Goal: Entertainment & Leisure: Browse casually

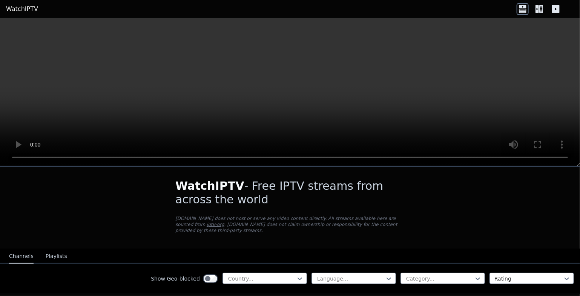
click at [550, 74] on video at bounding box center [290, 92] width 580 height 148
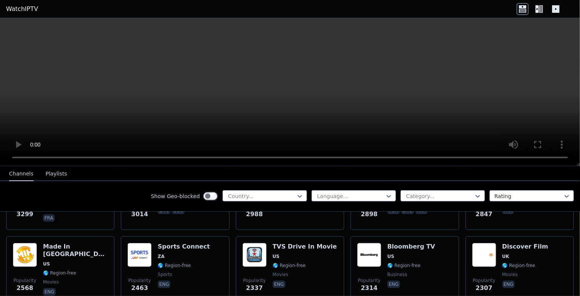
scroll to position [308, 0]
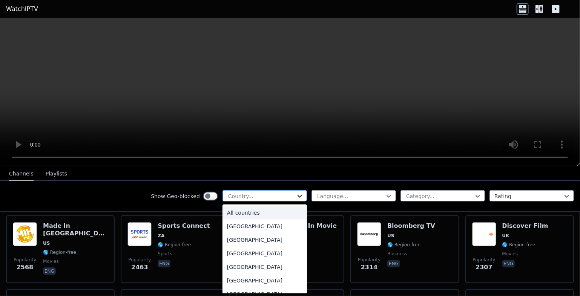
click at [296, 195] on icon at bounding box center [300, 197] width 8 height 8
click at [226, 239] on div "[GEOGRAPHIC_DATA]" at bounding box center [264, 240] width 84 height 14
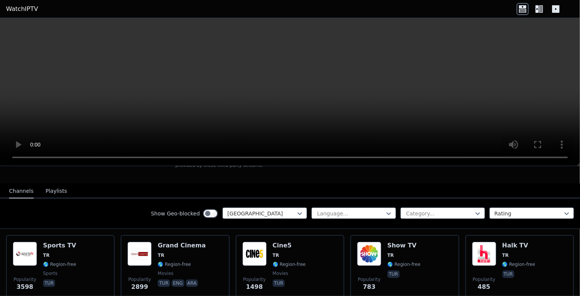
scroll to position [72, 0]
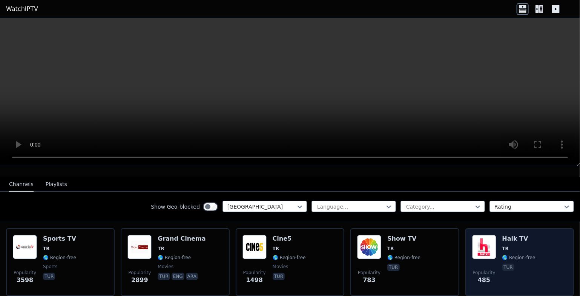
click at [491, 242] on div "Popularity 485 Halk TV TR 🌎 Region-free tur" at bounding box center [519, 262] width 95 height 54
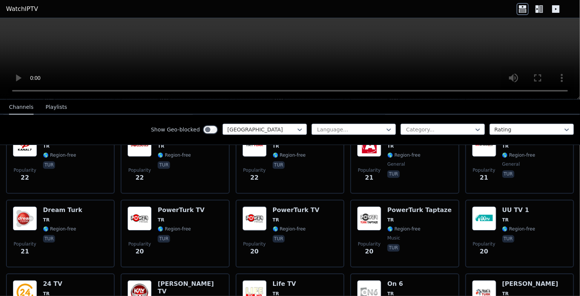
scroll to position [1180, 0]
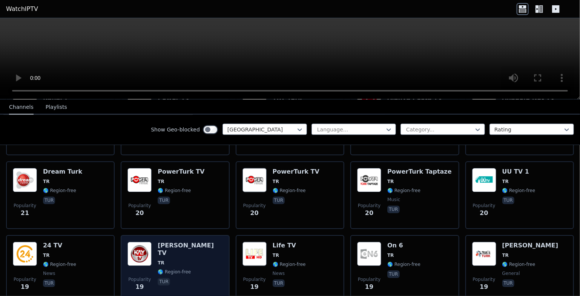
click at [169, 242] on h6 "[PERSON_NAME] TV" at bounding box center [190, 249] width 65 height 15
click at [170, 242] on h6 "[PERSON_NAME] TV" at bounding box center [190, 249] width 65 height 15
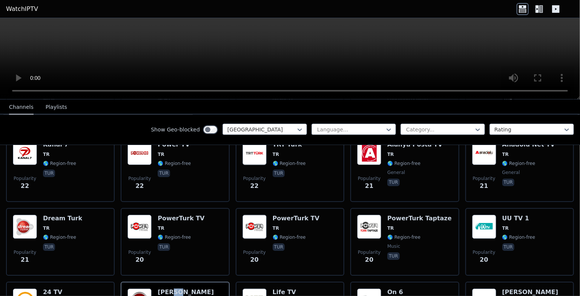
scroll to position [1129, 0]
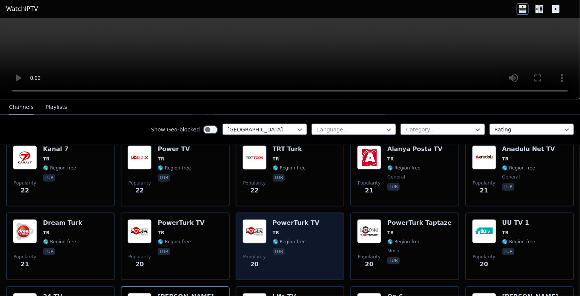
click at [264, 219] on div "Popularity 20 PowerTurk TV TR 🌎 Region-free tur" at bounding box center [289, 246] width 95 height 54
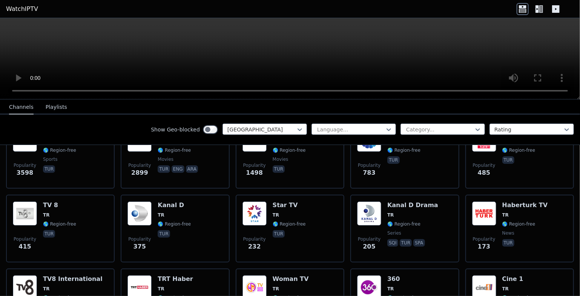
scroll to position [74, 0]
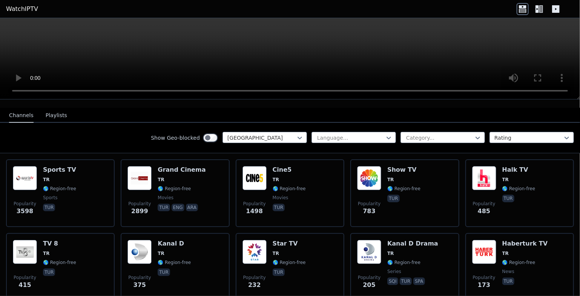
drag, startPoint x: 575, startPoint y: 193, endPoint x: 571, endPoint y: 119, distance: 74.7
click at [571, 123] on div "Show Geo-blocked Turkey Language... Category... Rating" at bounding box center [290, 138] width 580 height 31
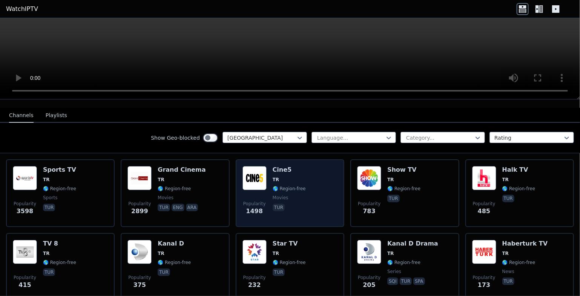
click at [253, 167] on img at bounding box center [254, 178] width 24 height 24
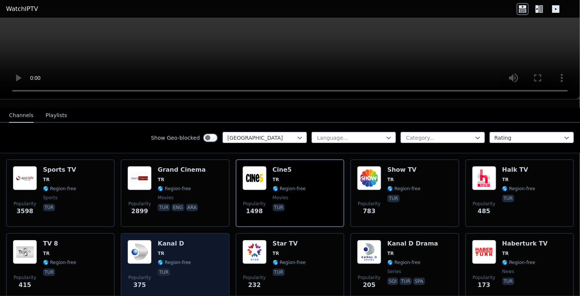
click at [152, 240] on div "Popularity 375 Kanal D TR 🌎 Region-free tur" at bounding box center [174, 267] width 95 height 54
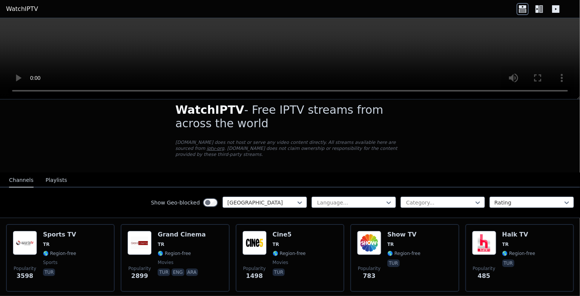
scroll to position [0, 0]
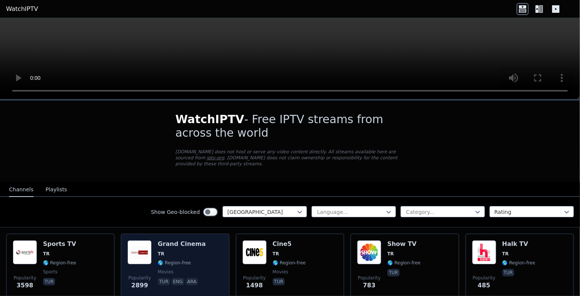
click at [179, 240] on h6 "Grand Cinema" at bounding box center [182, 244] width 48 height 8
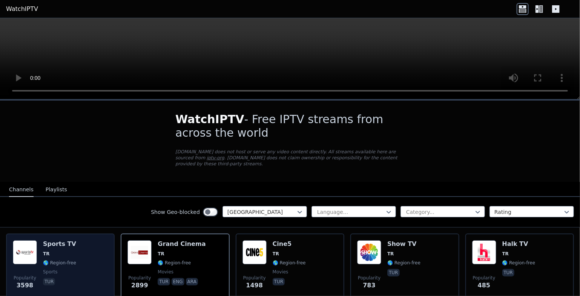
click at [32, 245] on img at bounding box center [25, 252] width 24 height 24
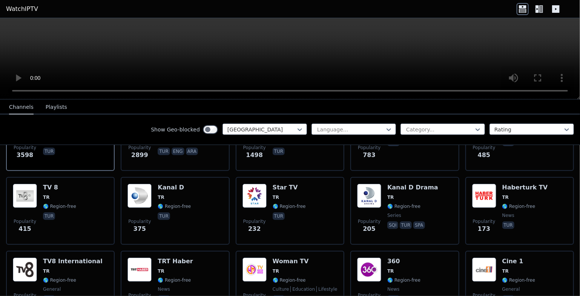
scroll to position [177, 0]
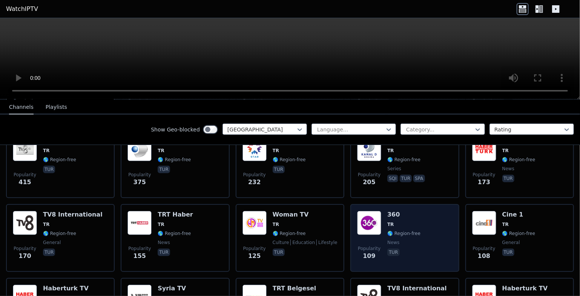
click at [387, 211] on h6 "360" at bounding box center [403, 215] width 33 height 8
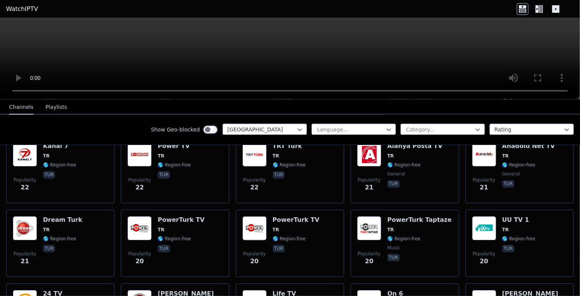
scroll to position [1141, 0]
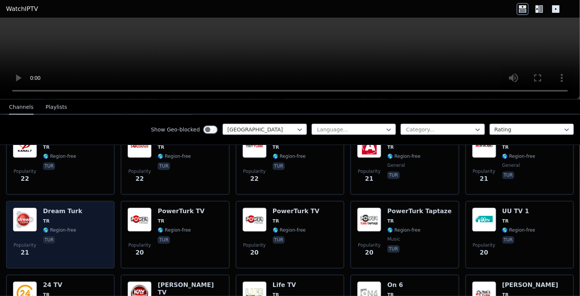
click at [20, 208] on img at bounding box center [25, 220] width 24 height 24
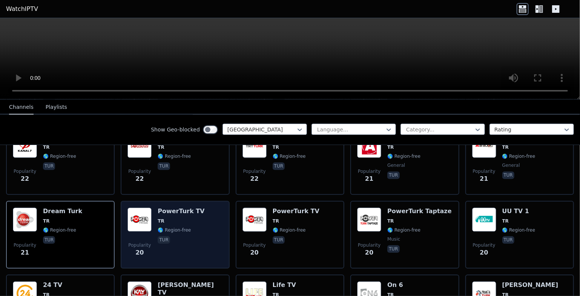
click at [142, 208] on img at bounding box center [139, 220] width 24 height 24
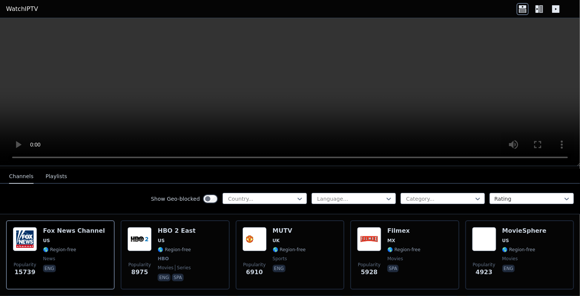
scroll to position [101, 0]
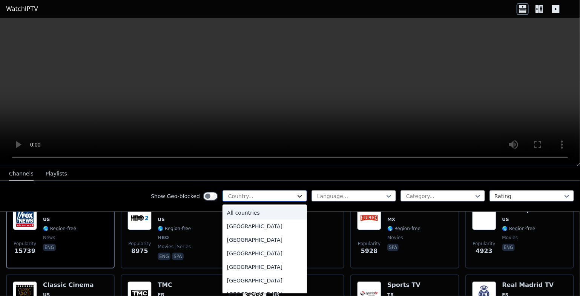
click at [296, 195] on icon at bounding box center [300, 197] width 8 height 8
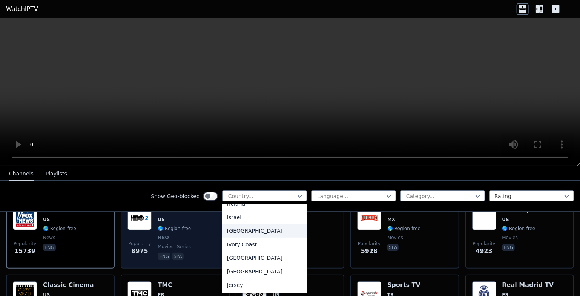
click at [223, 238] on div "[GEOGRAPHIC_DATA]" at bounding box center [264, 231] width 84 height 14
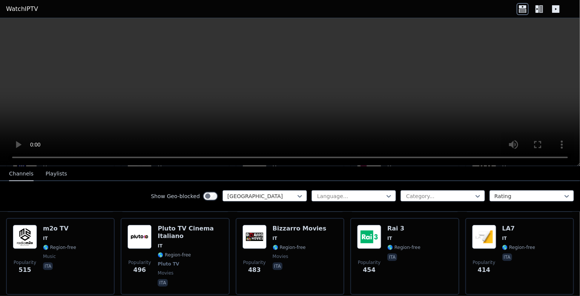
scroll to position [214, 0]
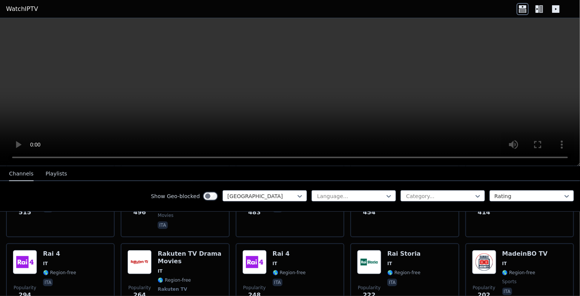
click at [522, 11] on icon at bounding box center [522, 9] width 12 height 12
click at [540, 9] on icon at bounding box center [541, 9] width 4 height 8
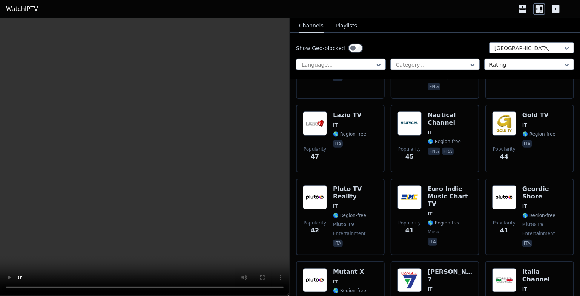
scroll to position [1746, 0]
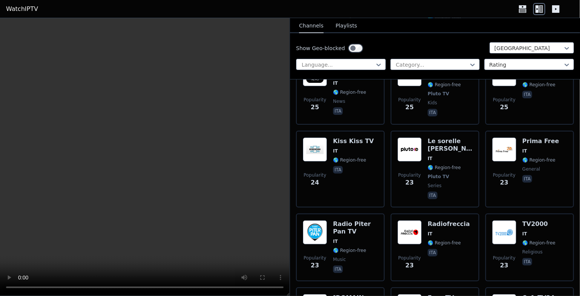
scroll to position [2972, 0]
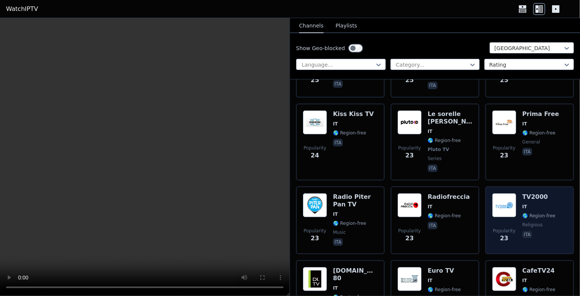
click at [497, 193] on img at bounding box center [504, 205] width 24 height 24
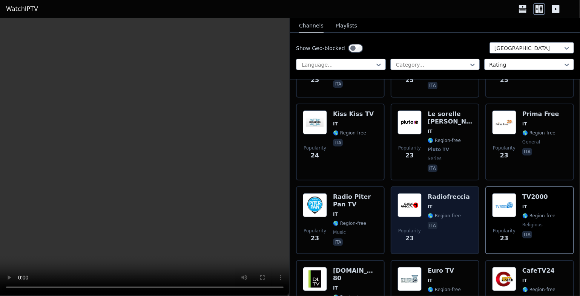
click at [441, 193] on div "Radiofreccia IT 🌎 Region-free ita" at bounding box center [448, 220] width 42 height 54
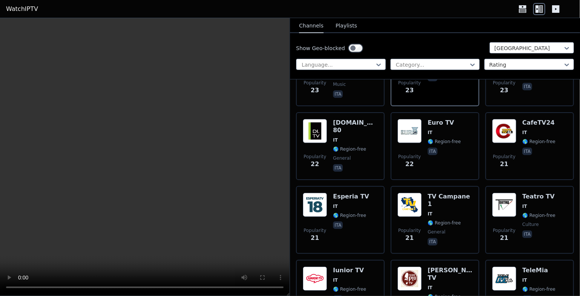
scroll to position [3141, 0]
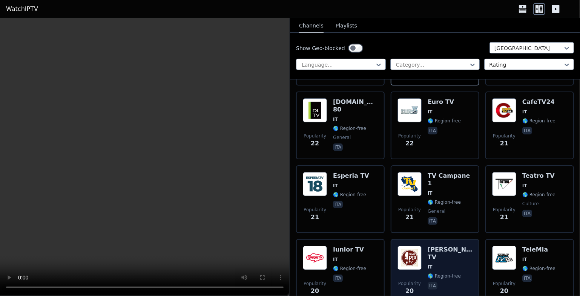
click at [427, 246] on h6 "Padre Pio TV" at bounding box center [449, 253] width 45 height 15
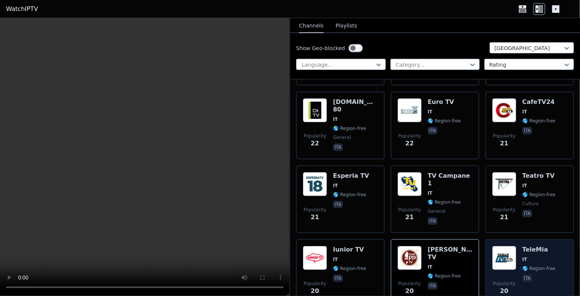
click at [508, 246] on img at bounding box center [504, 258] width 24 height 24
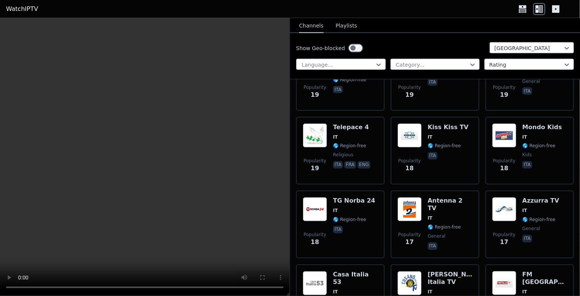
scroll to position [3569, 0]
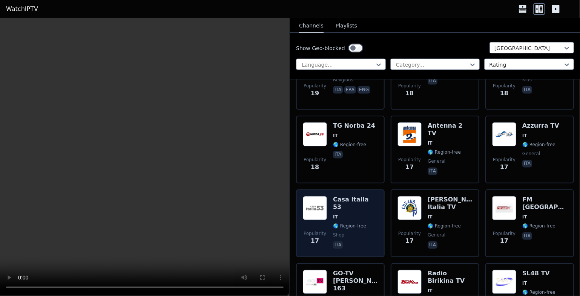
click at [314, 196] on img at bounding box center [315, 208] width 24 height 24
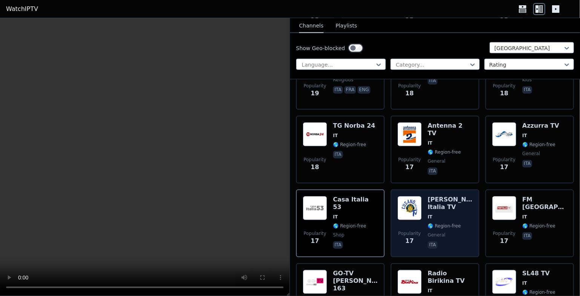
click at [434, 196] on h6 "Cusano Italia TV" at bounding box center [449, 203] width 45 height 15
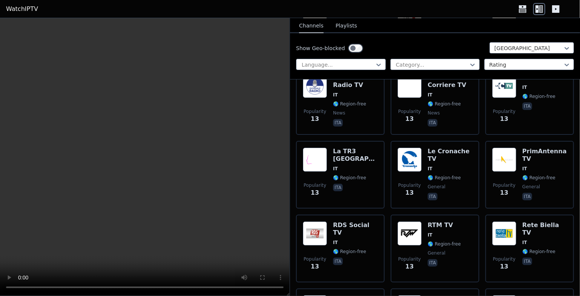
scroll to position [4467, 0]
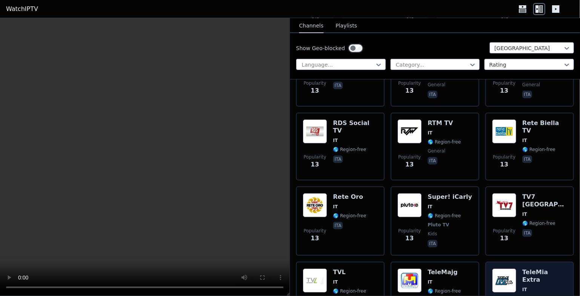
click at [501, 269] on img at bounding box center [504, 281] width 24 height 24
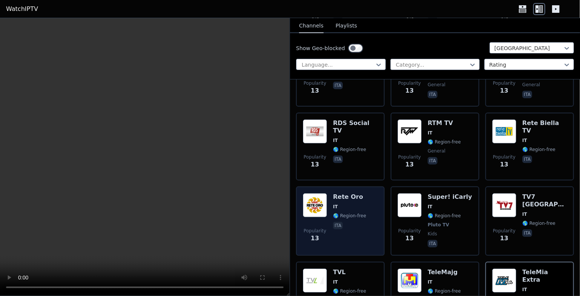
click at [310, 193] on img at bounding box center [315, 205] width 24 height 24
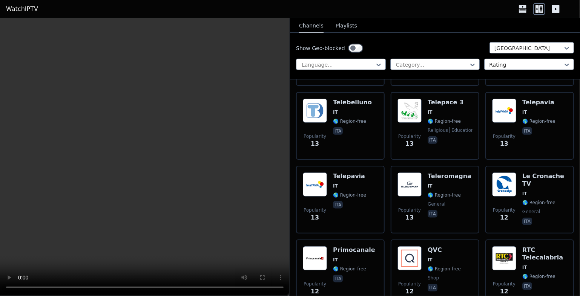
scroll to position [4766, 0]
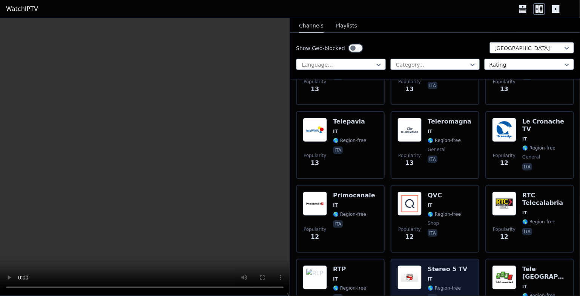
click at [429, 266] on h6 "Stereo 5 TV" at bounding box center [447, 270] width 40 height 8
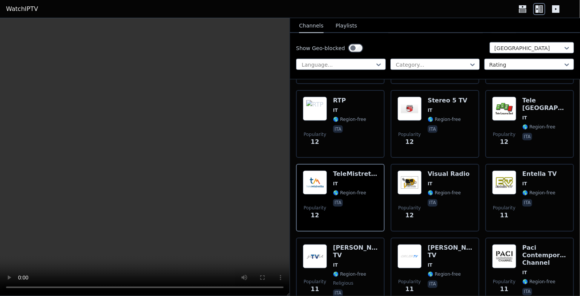
scroll to position [4941, 0]
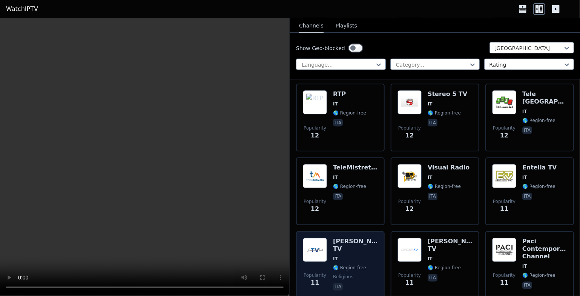
click at [345, 238] on div "Giovanni Paolo TV IT 🌎 Region-free religious ita" at bounding box center [355, 265] width 45 height 54
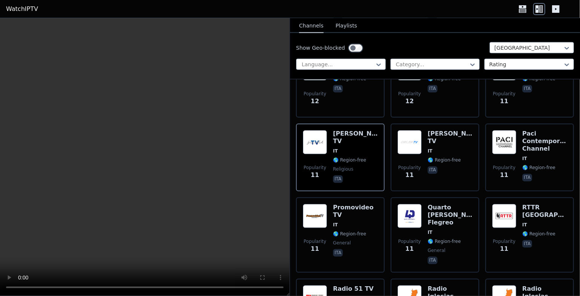
scroll to position [5096, 0]
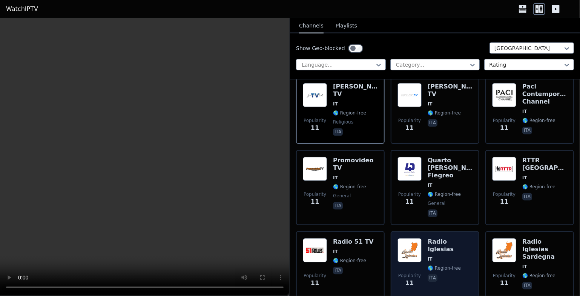
click at [441, 256] on span "IT" at bounding box center [449, 259] width 45 height 6
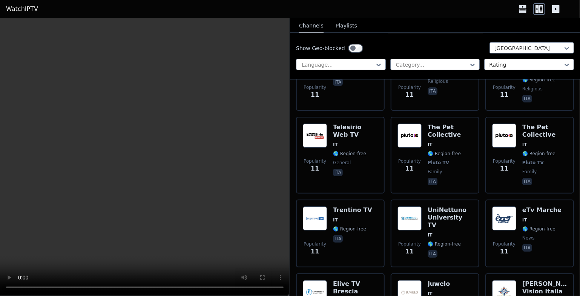
scroll to position [5668, 0]
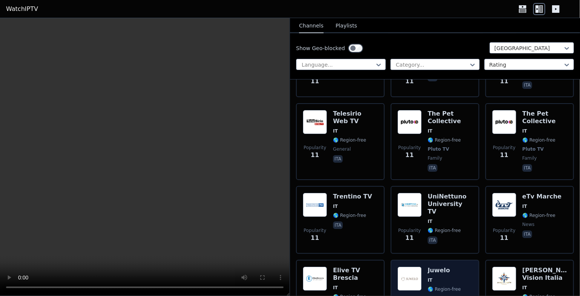
click at [404, 267] on img at bounding box center [409, 279] width 24 height 24
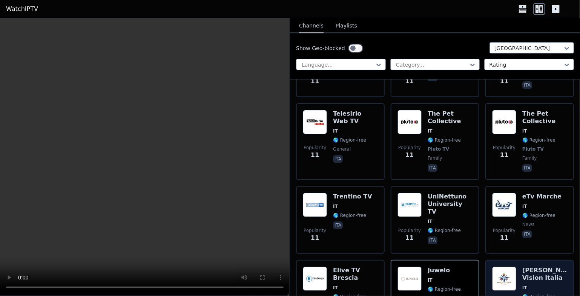
click at [510, 267] on img at bounding box center [504, 279] width 24 height 24
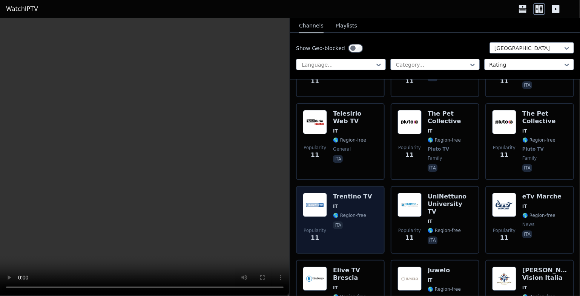
click at [341, 203] on span "IT" at bounding box center [352, 206] width 39 height 6
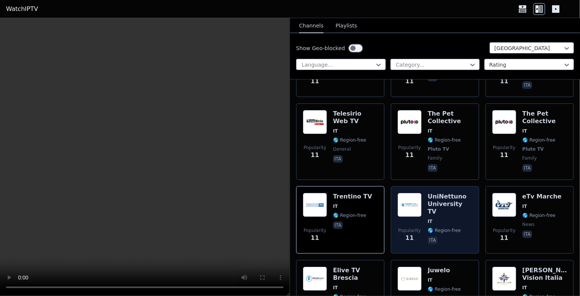
click at [429, 193] on h6 "UniNettuno University TV" at bounding box center [449, 204] width 45 height 23
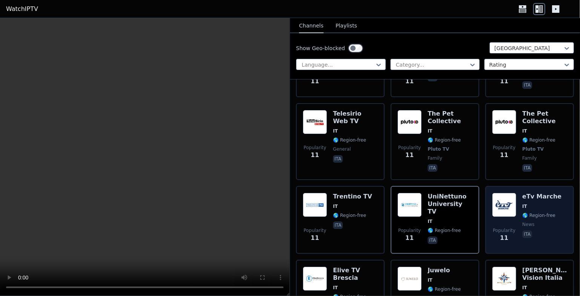
click at [546, 193] on h6 "eTv Marche" at bounding box center [541, 197] width 39 height 8
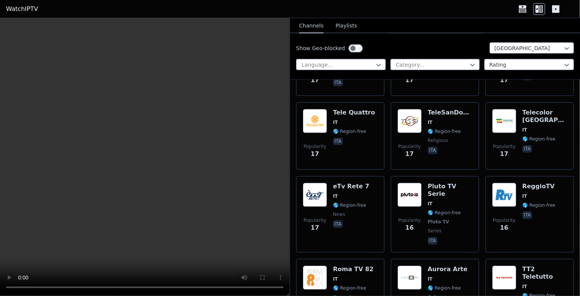
scroll to position [3797, 0]
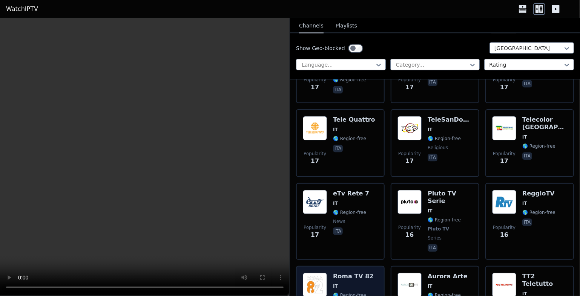
click at [343, 283] on span "IT" at bounding box center [353, 286] width 40 height 6
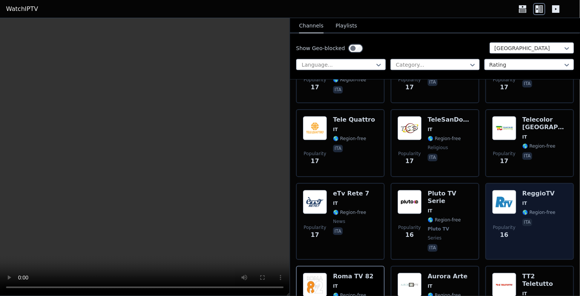
click at [502, 190] on img at bounding box center [504, 202] width 24 height 24
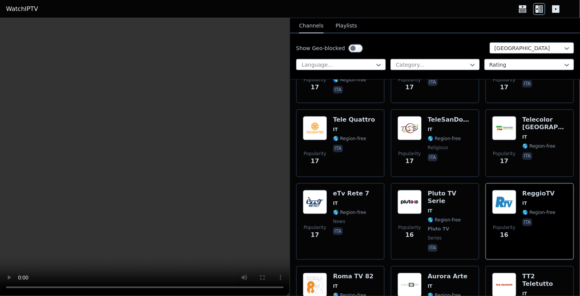
click at [139, 122] on video at bounding box center [144, 157] width 289 height 278
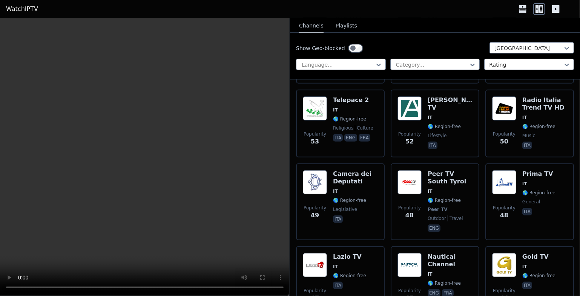
scroll to position [1591, 0]
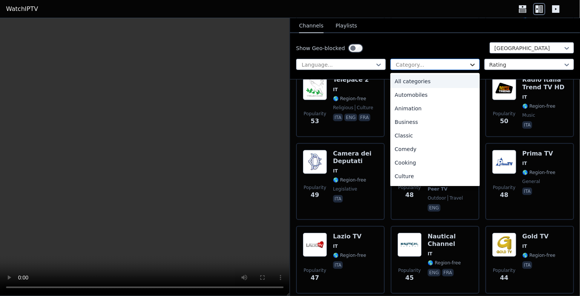
click at [470, 63] on icon at bounding box center [472, 65] width 8 height 8
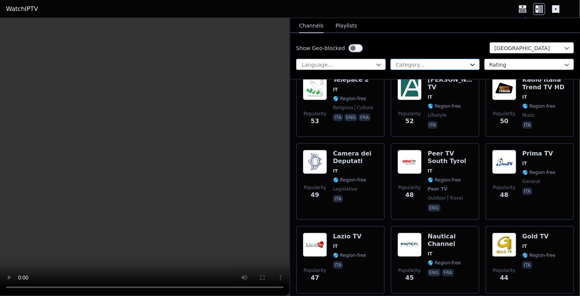
click at [471, 62] on icon at bounding box center [472, 65] width 8 height 8
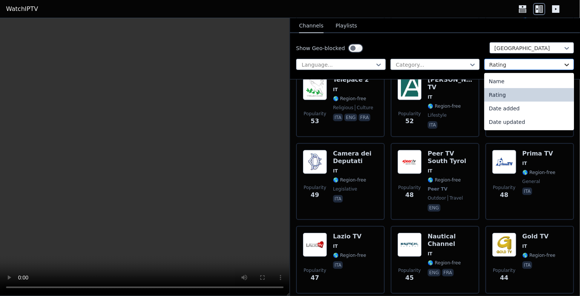
click at [563, 63] on icon at bounding box center [567, 65] width 8 height 8
click at [490, 80] on div "Name" at bounding box center [529, 82] width 90 height 14
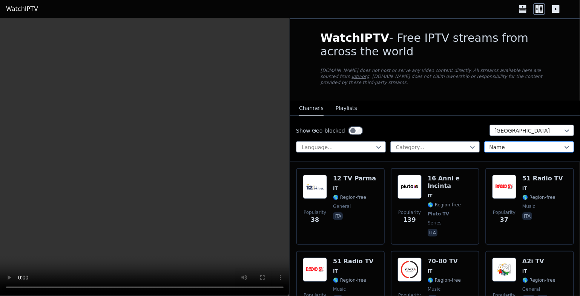
click at [498, 144] on div at bounding box center [526, 148] width 74 height 8
click at [563, 144] on icon at bounding box center [567, 148] width 8 height 8
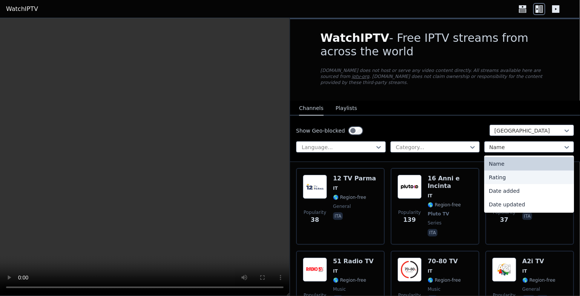
click at [492, 171] on div "Rating" at bounding box center [529, 178] width 90 height 14
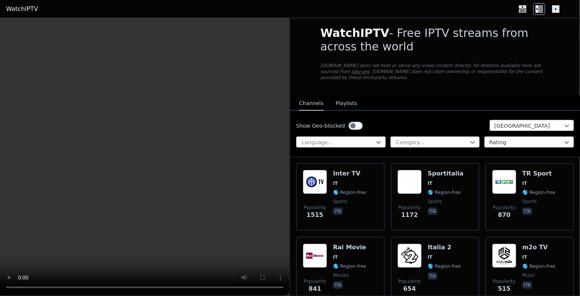
scroll to position [18, 0]
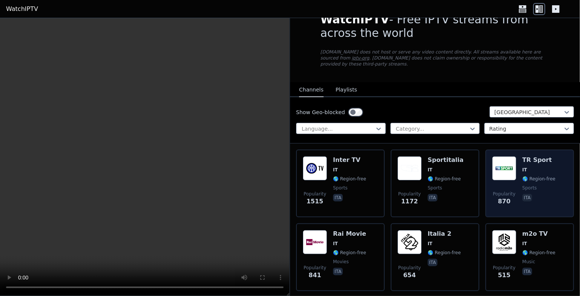
click at [503, 159] on img at bounding box center [504, 168] width 24 height 24
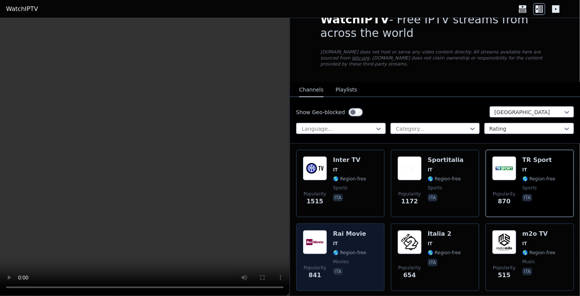
click at [339, 233] on div "Rai Movie IT 🌎 Region-free movies ita" at bounding box center [349, 257] width 33 height 54
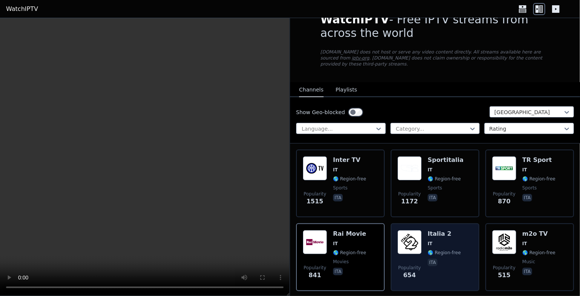
click at [448, 231] on div "Italia 2 IT 🌎 Region-free ita" at bounding box center [443, 257] width 33 height 54
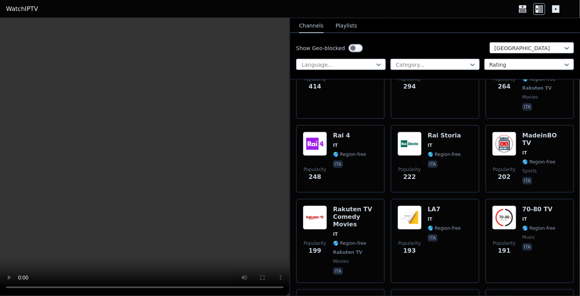
scroll to position [460, 0]
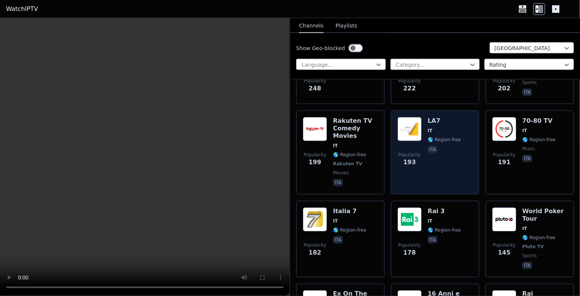
click at [406, 117] on img at bounding box center [409, 129] width 24 height 24
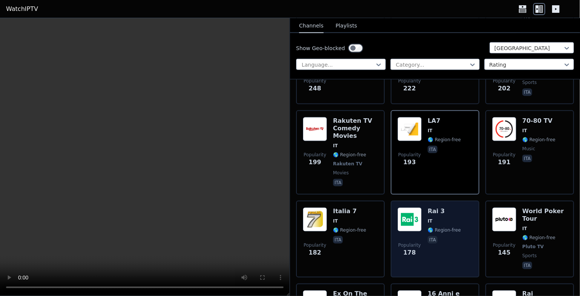
click at [407, 208] on img at bounding box center [409, 220] width 24 height 24
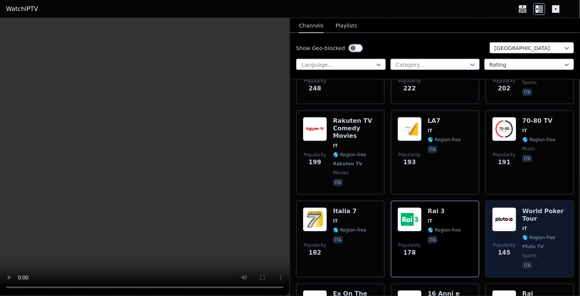
click at [497, 208] on img at bounding box center [504, 220] width 24 height 24
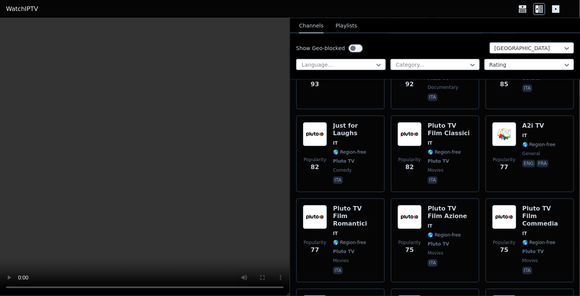
scroll to position [1174, 0]
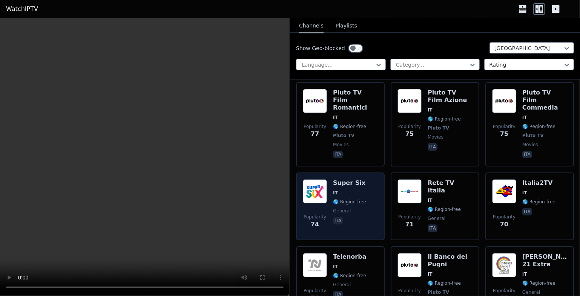
click at [318, 179] on img at bounding box center [315, 191] width 24 height 24
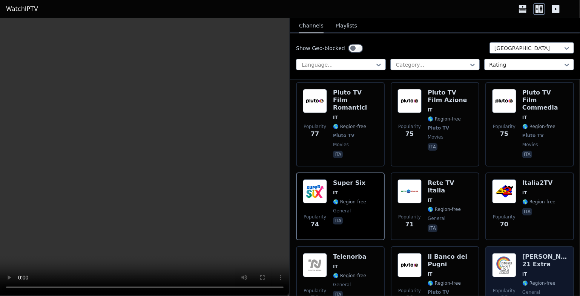
click at [528, 253] on div "Canale 21 Extra IT 🌎 Region-free general ita" at bounding box center [544, 284] width 45 height 63
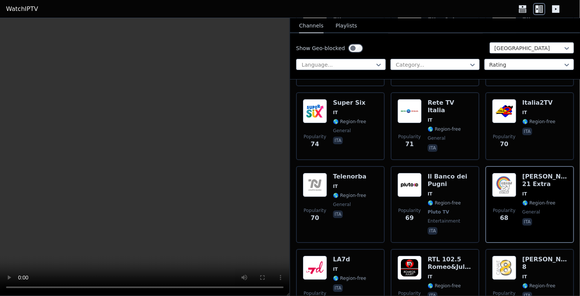
scroll to position [1295, 0]
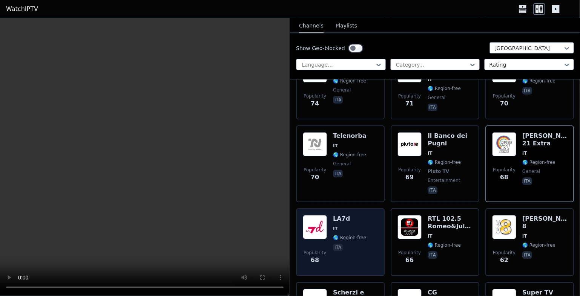
click at [337, 215] on div "LA7d IT 🌎 Region-free ita" at bounding box center [349, 242] width 33 height 54
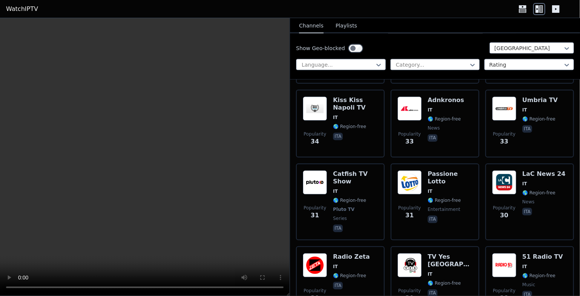
scroll to position [2439, 0]
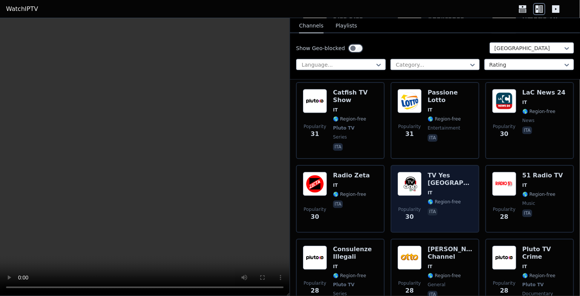
click at [438, 190] on span "IT" at bounding box center [449, 193] width 45 height 6
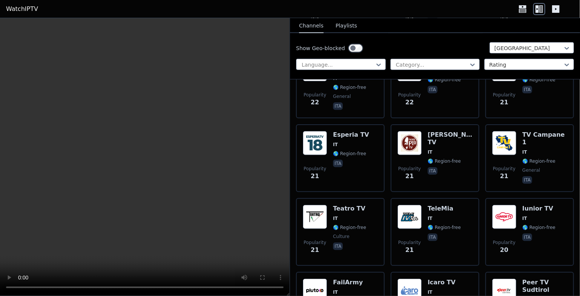
scroll to position [3179, 0]
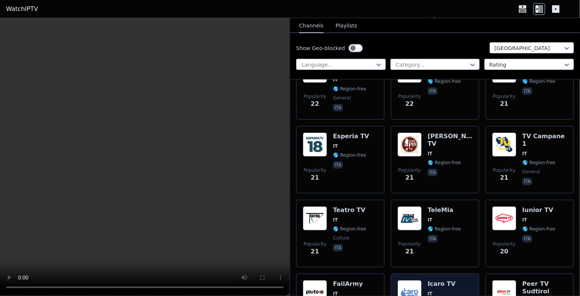
click at [410, 280] on img at bounding box center [409, 292] width 24 height 24
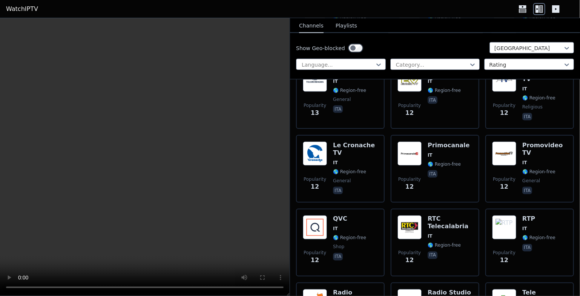
scroll to position [4902, 0]
